Goal: Transaction & Acquisition: Purchase product/service

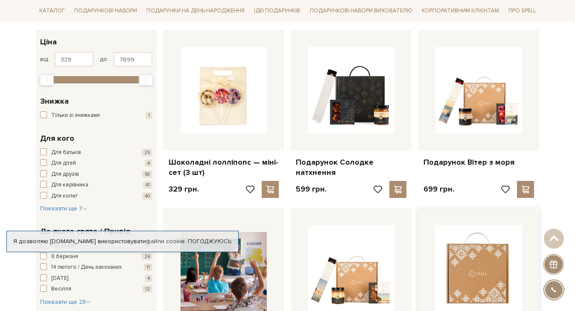
scroll to position [138, 0]
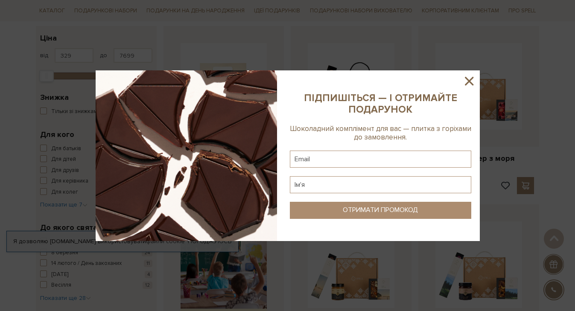
click at [473, 83] on icon at bounding box center [469, 81] width 15 height 15
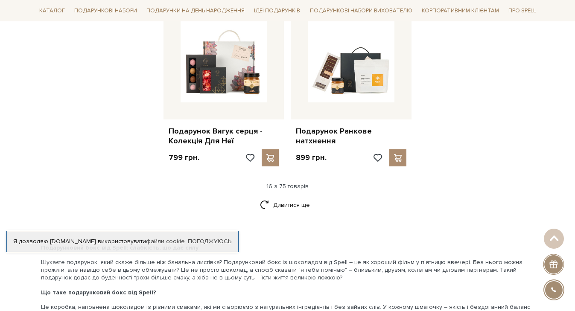
scroll to position [1070, 0]
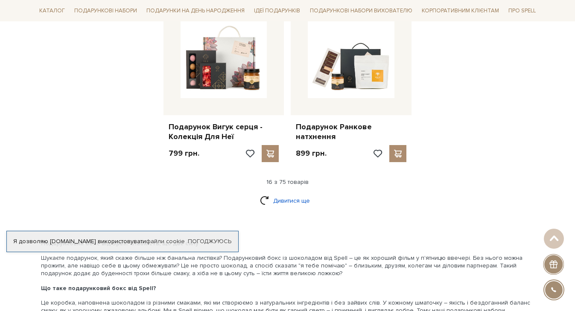
click at [285, 193] on link "Дивитися ще" at bounding box center [288, 200] width 56 height 15
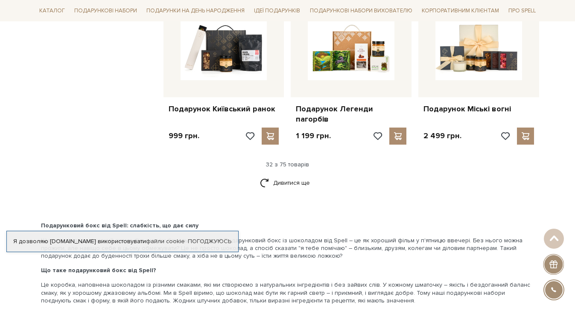
scroll to position [1987, 0]
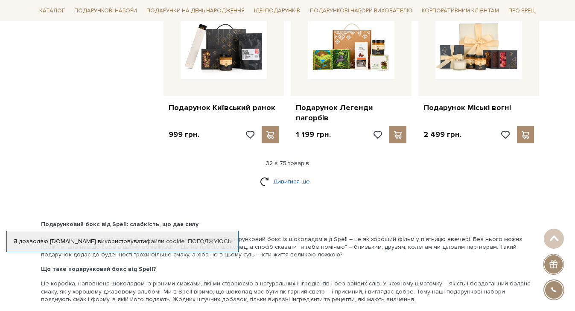
click at [283, 174] on link "Дивитися ще" at bounding box center [288, 181] width 56 height 15
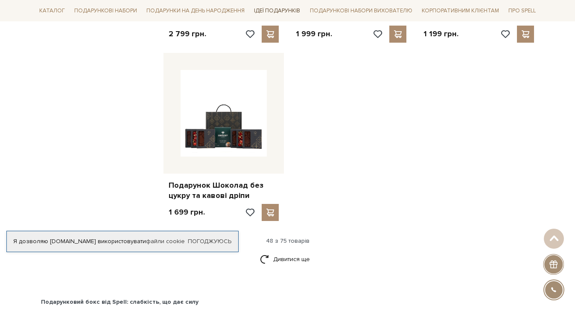
scroll to position [3012, 0]
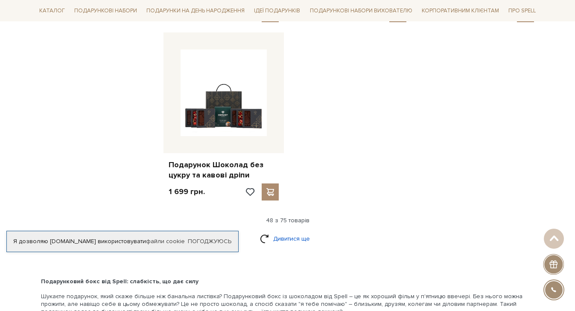
click at [293, 232] on link "Дивитися ще" at bounding box center [288, 239] width 56 height 15
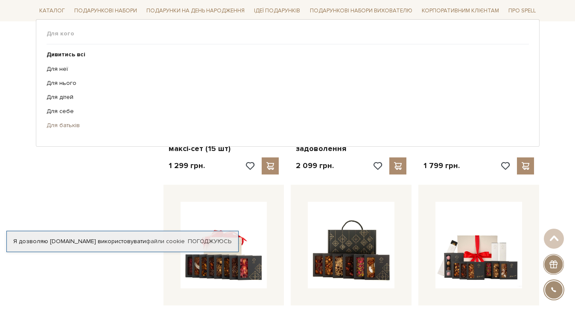
scroll to position [3202, 0]
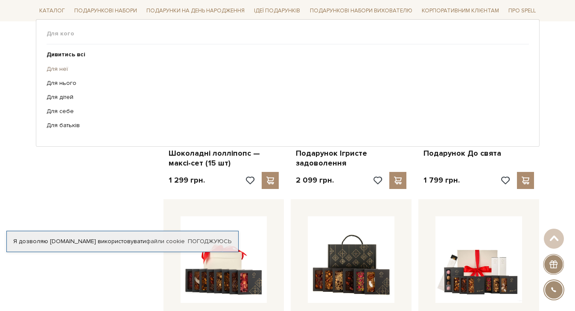
click at [57, 70] on link "Для неї" at bounding box center [285, 69] width 476 height 8
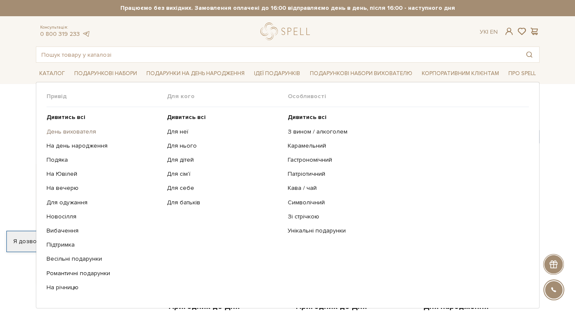
click at [63, 131] on link "День вихователя" at bounding box center [104, 132] width 114 height 8
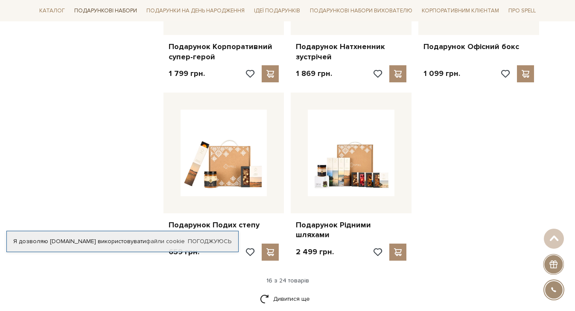
scroll to position [994, 0]
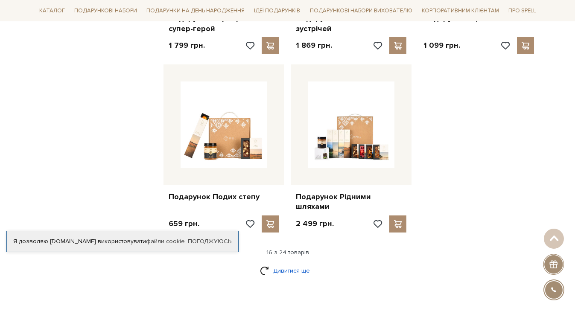
click at [297, 264] on link "Дивитися ще" at bounding box center [288, 271] width 56 height 15
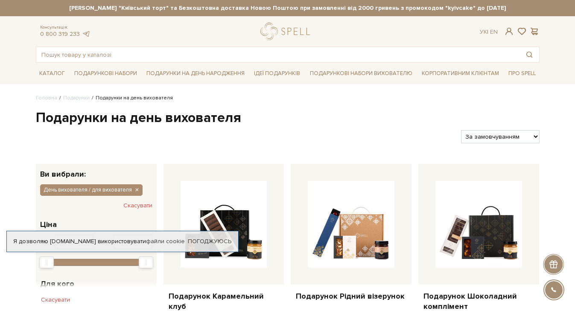
scroll to position [0, 0]
click at [337, 77] on link "Подарункові набори вихователю" at bounding box center [361, 73] width 109 height 15
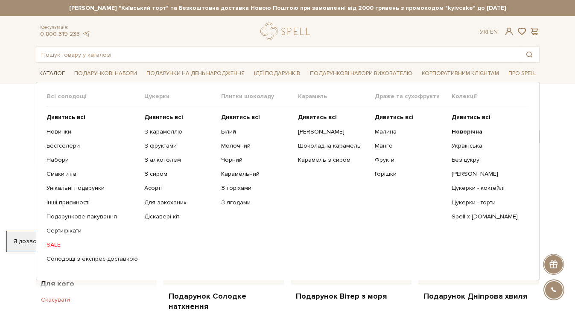
click at [56, 78] on link "Каталог" at bounding box center [52, 73] width 32 height 13
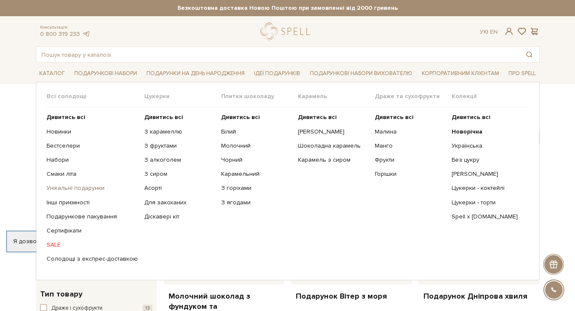
click at [55, 190] on link "Унікальні подарунки" at bounding box center [92, 189] width 91 height 8
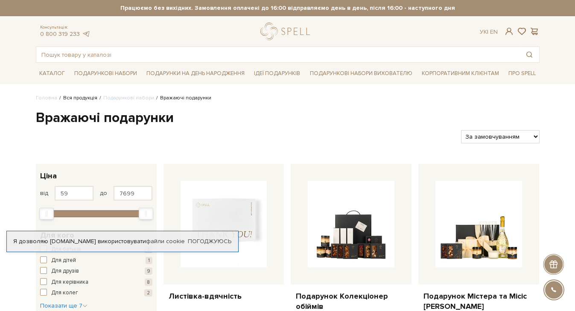
click at [75, 98] on link "Вся продукція" at bounding box center [80, 98] width 34 height 6
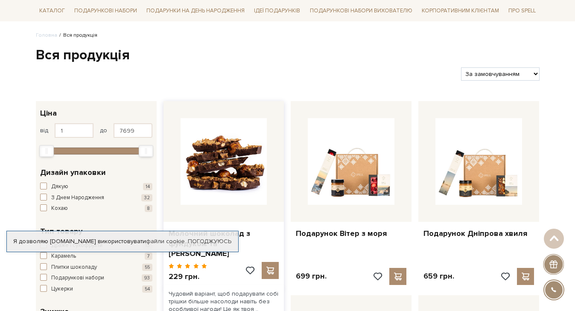
scroll to position [48, 0]
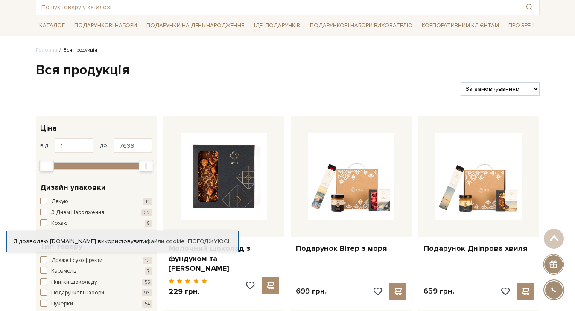
select select "https://spellchocolate.com/our-productions/?sort=p.price&order=ASC"
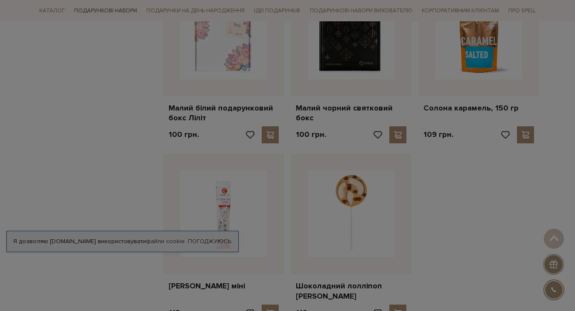
scroll to position [911, 0]
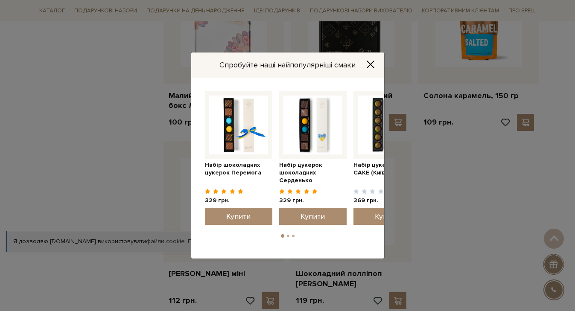
click at [372, 66] on icon "Close" at bounding box center [370, 64] width 9 height 9
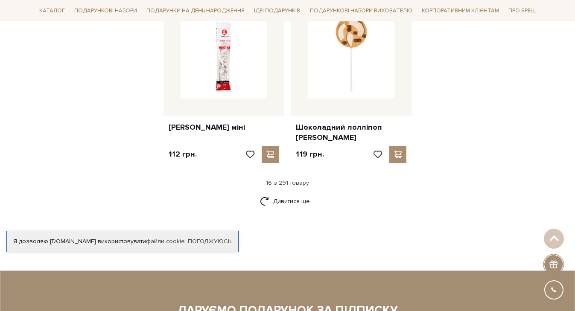
scroll to position [1058, 0]
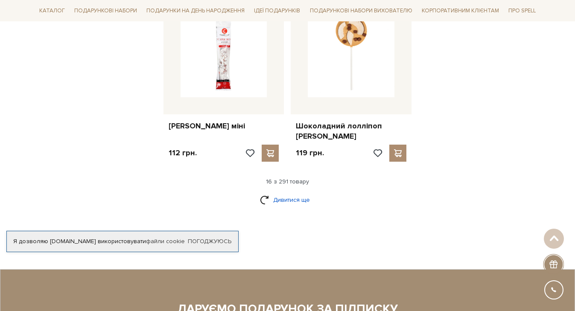
click at [283, 193] on link "Дивитися ще" at bounding box center [288, 200] width 56 height 15
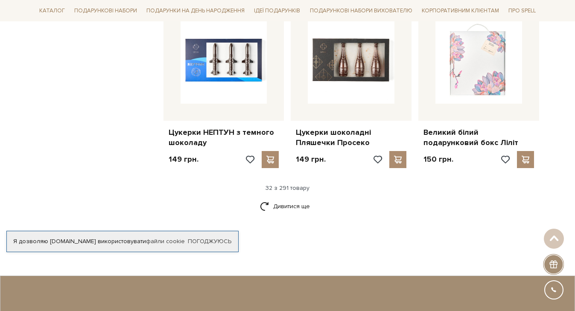
scroll to position [1970, 0]
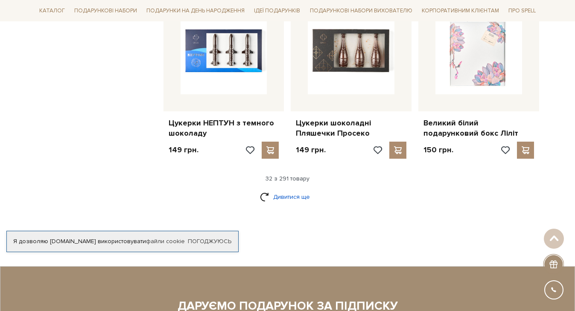
click at [296, 190] on link "Дивитися ще" at bounding box center [288, 197] width 56 height 15
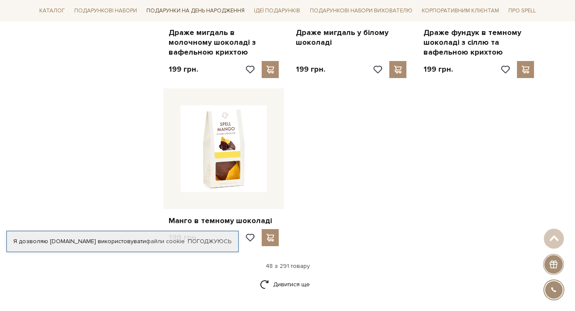
scroll to position [2981, 0]
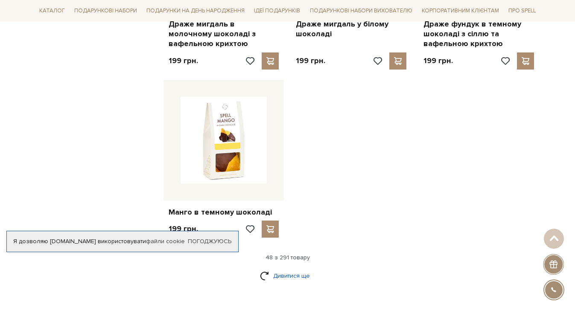
click at [279, 269] on link "Дивитися ще" at bounding box center [288, 276] width 56 height 15
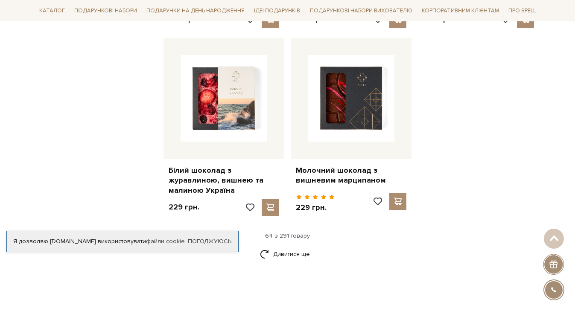
scroll to position [3966, 0]
click at [284, 246] on link "Дивитися ще" at bounding box center [288, 253] width 56 height 15
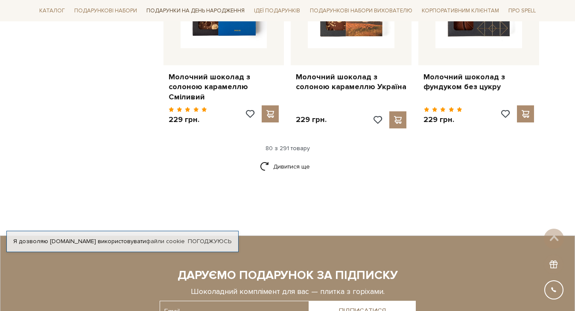
scroll to position [5035, 0]
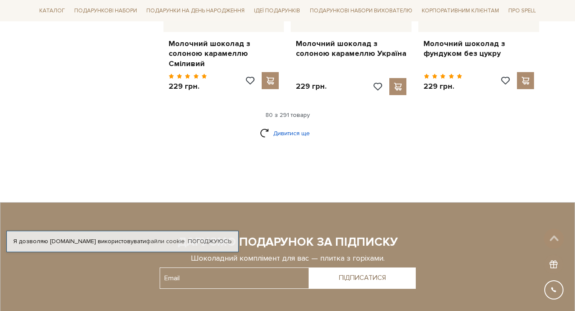
click at [283, 126] on link "Дивитися ще" at bounding box center [288, 133] width 56 height 15
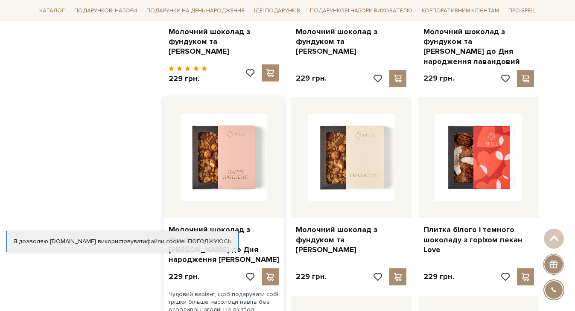
scroll to position [5253, 0]
